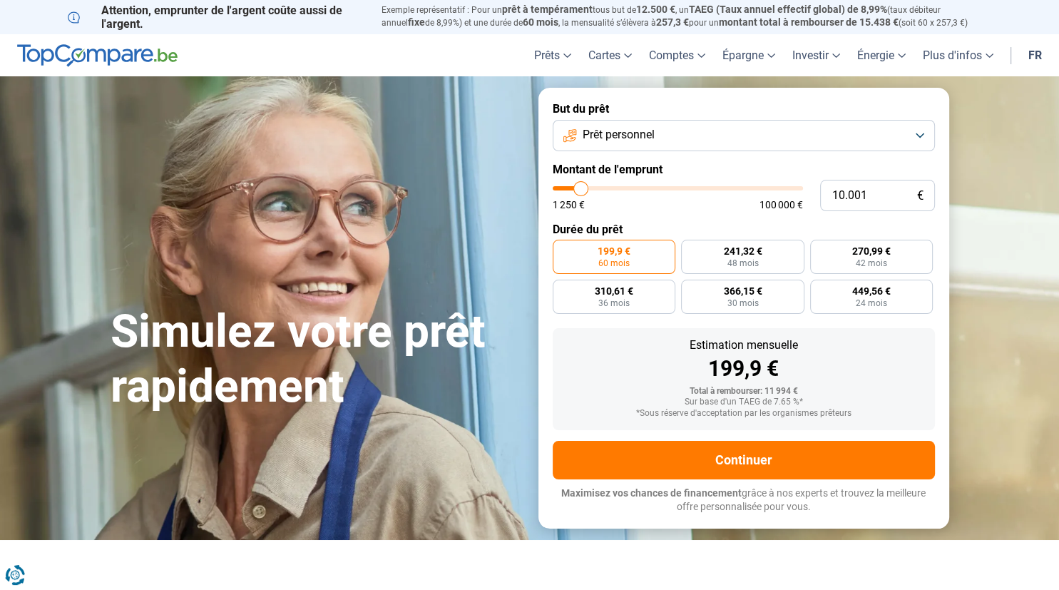
type input "20.500"
type input "20500"
click at [606, 190] on input "range" at bounding box center [678, 188] width 250 height 4
radio input "false"
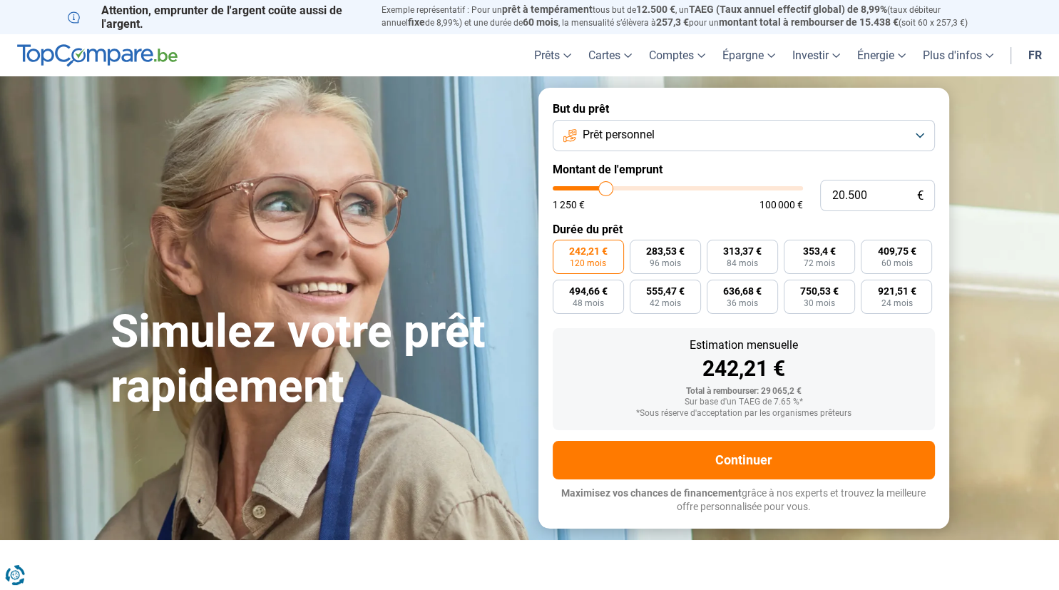
click at [625, 186] on div "20.500 € 1 250 € 100 000 €" at bounding box center [744, 195] width 382 height 31
click at [834, 192] on input "20.500" at bounding box center [877, 195] width 115 height 31
type input "500"
type input "1250"
type input "1.250"
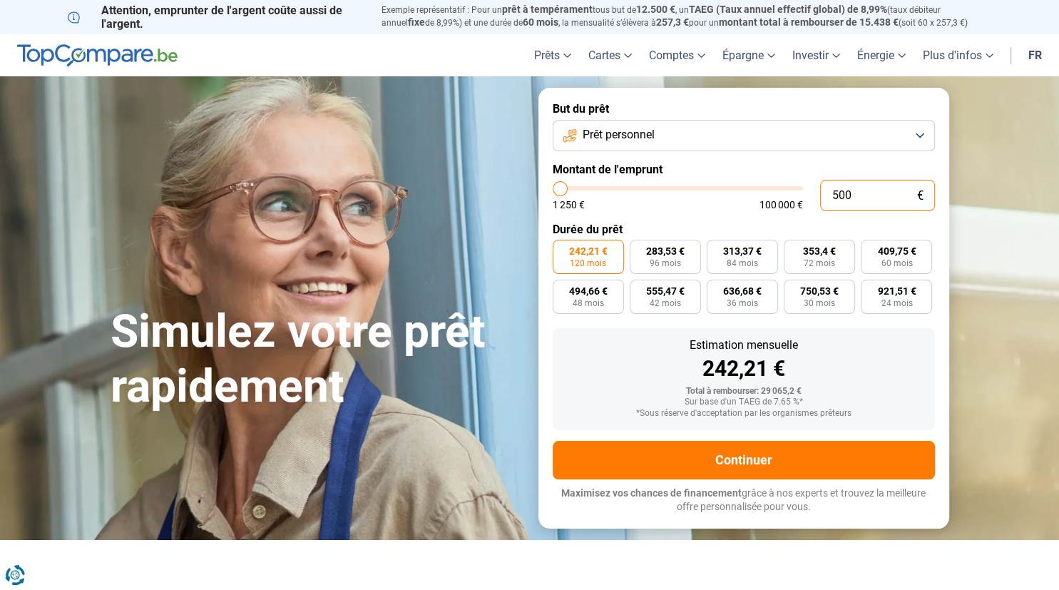
type input "1250"
radio input "true"
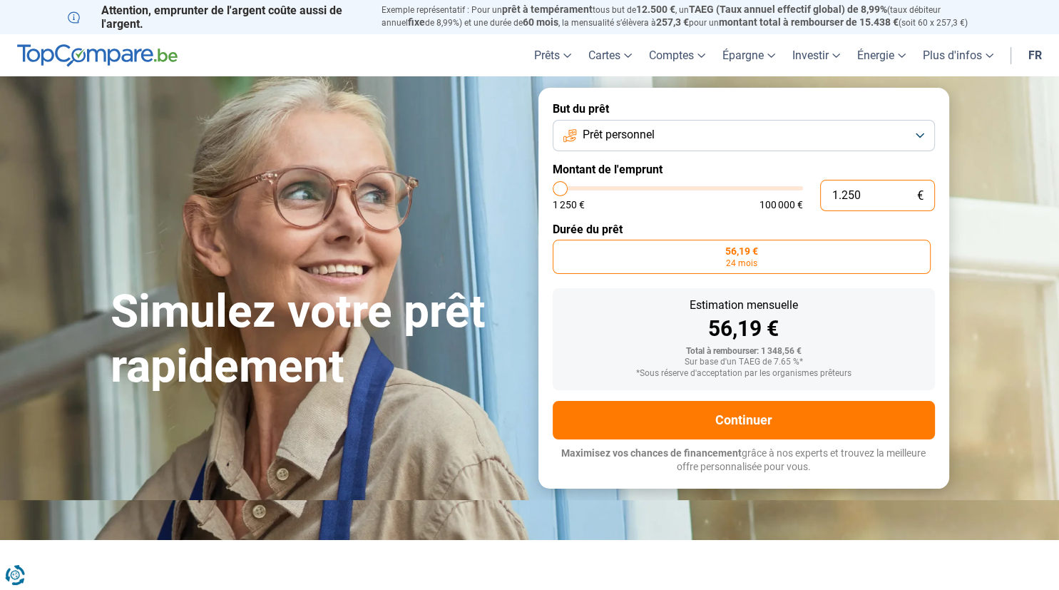
type input "10.250"
type input "10250"
radio input "false"
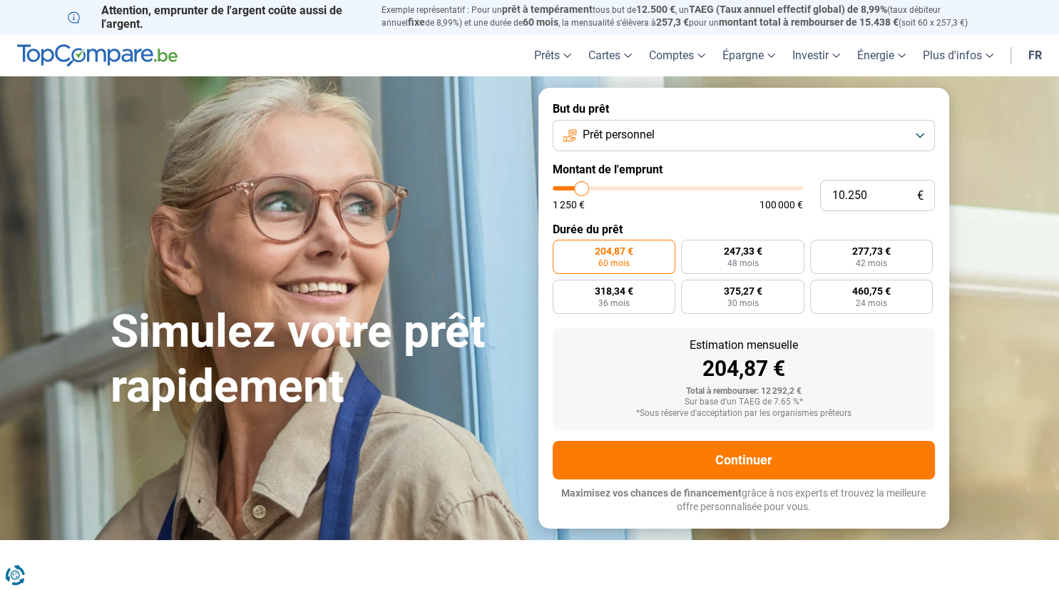
type input "10250"
click at [581, 190] on input "range" at bounding box center [678, 188] width 250 height 4
type input "5.500"
type input "5250"
click at [570, 190] on input "range" at bounding box center [678, 188] width 250 height 4
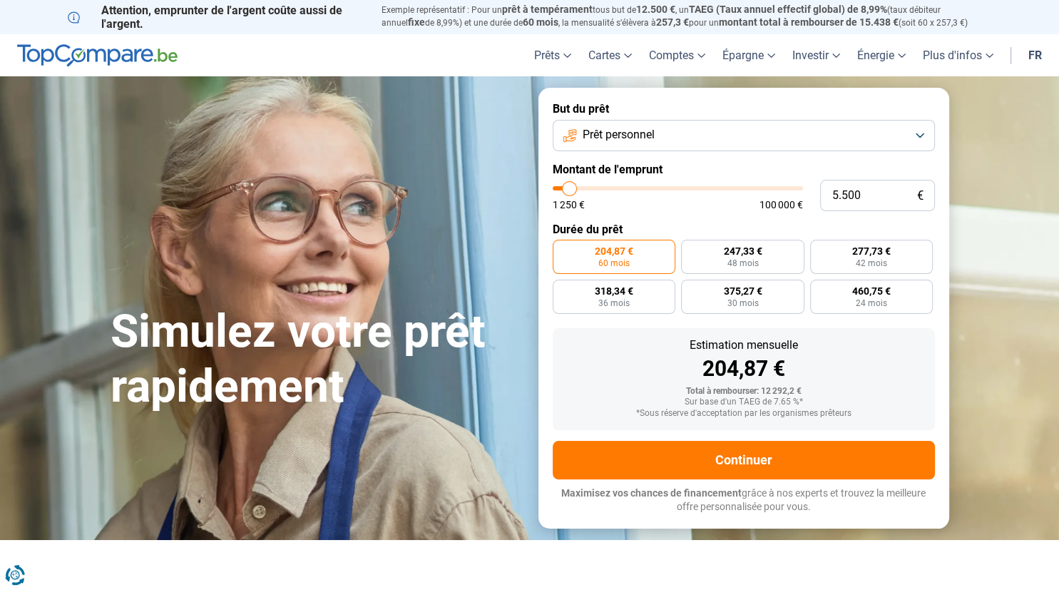
type input "5.250"
radio input "true"
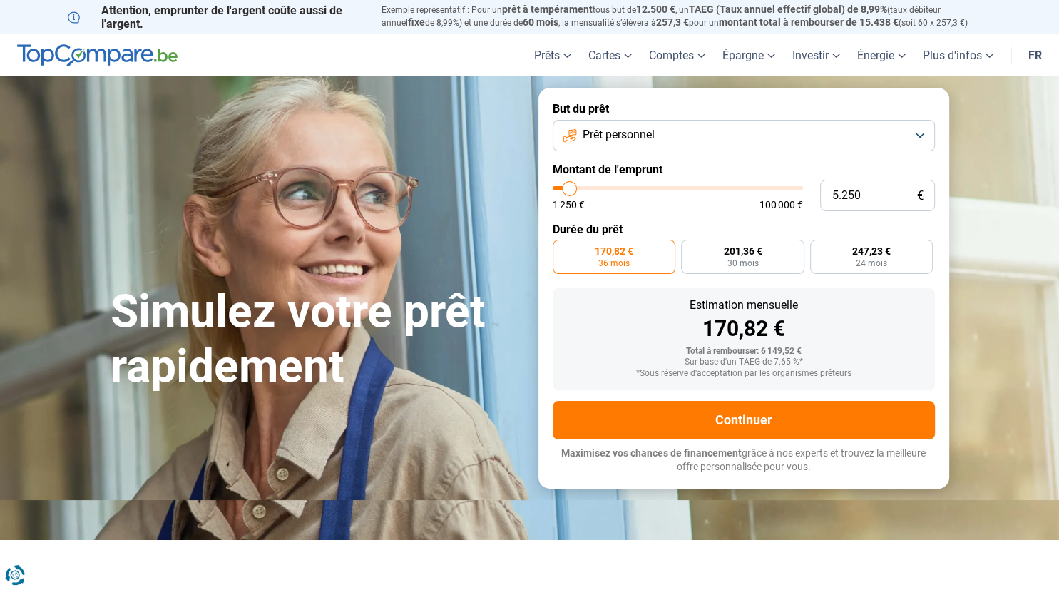
type input "7.000"
type input "7000"
click at [574, 189] on input "range" at bounding box center [678, 188] width 250 height 4
radio input "false"
type input "7.750"
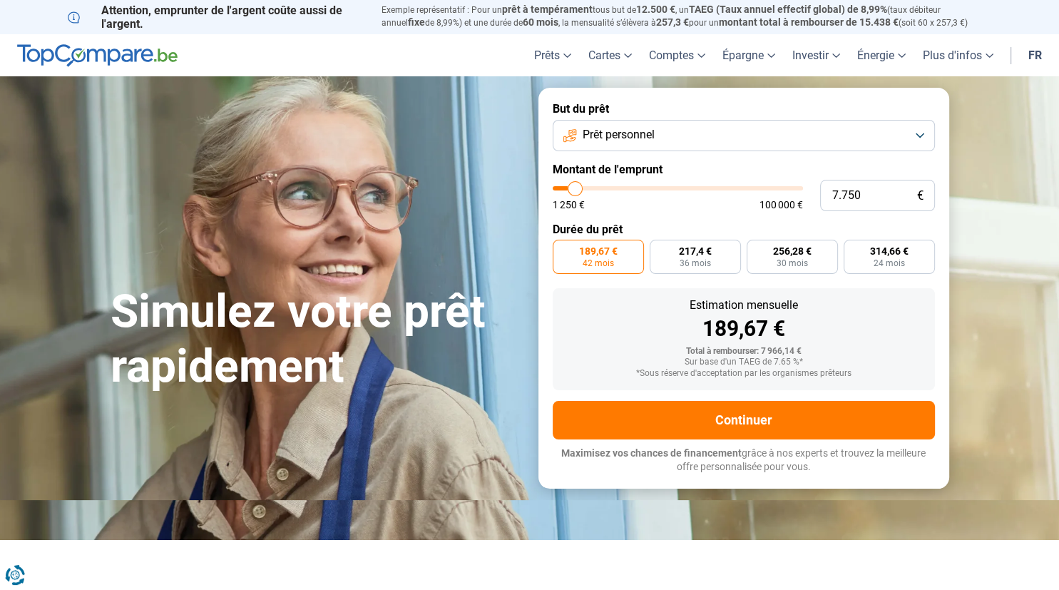
type input "7750"
click at [575, 188] on input "range" at bounding box center [678, 188] width 250 height 4
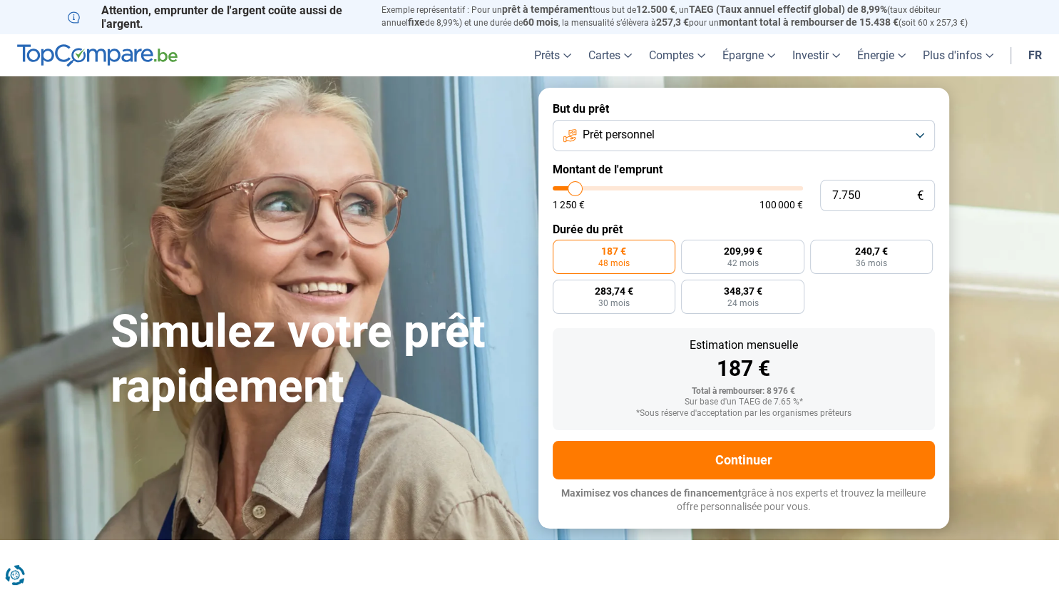
type input "9.750"
type input "9750"
click at [580, 190] on input "range" at bounding box center [678, 188] width 250 height 4
type input "8.000"
type input "8000"
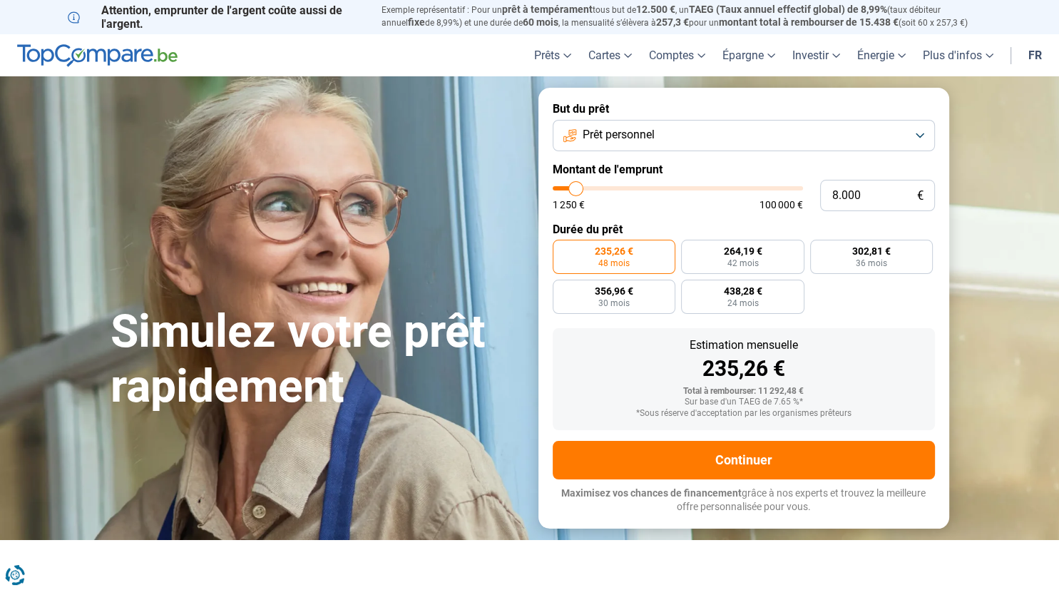
click at [576, 187] on input "range" at bounding box center [678, 188] width 250 height 4
click at [637, 292] on label "292,89 € 30 mois" at bounding box center [614, 297] width 123 height 34
click at [562, 289] on input "292,89 € 30 mois" at bounding box center [557, 284] width 9 height 9
radio input "true"
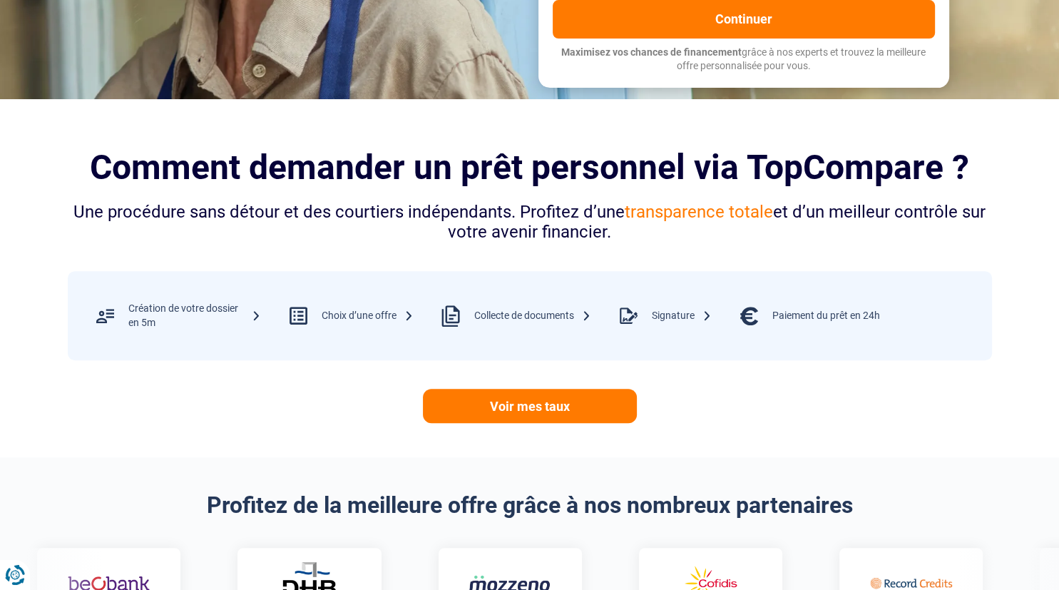
scroll to position [301, 0]
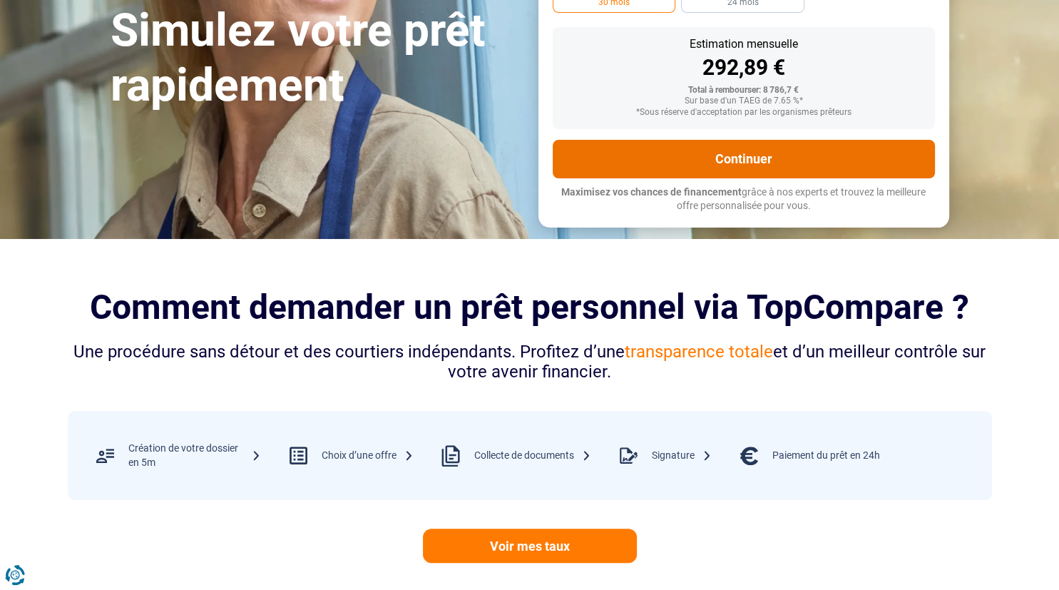
click at [732, 160] on button "Continuer" at bounding box center [744, 159] width 382 height 39
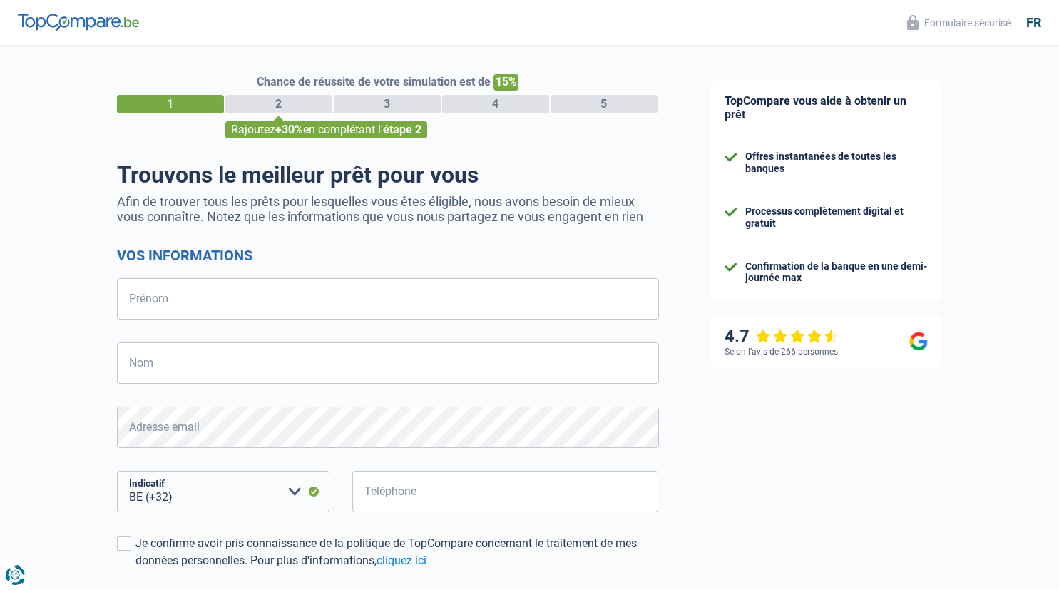
select select "32"
